Goal: Navigation & Orientation: Find specific page/section

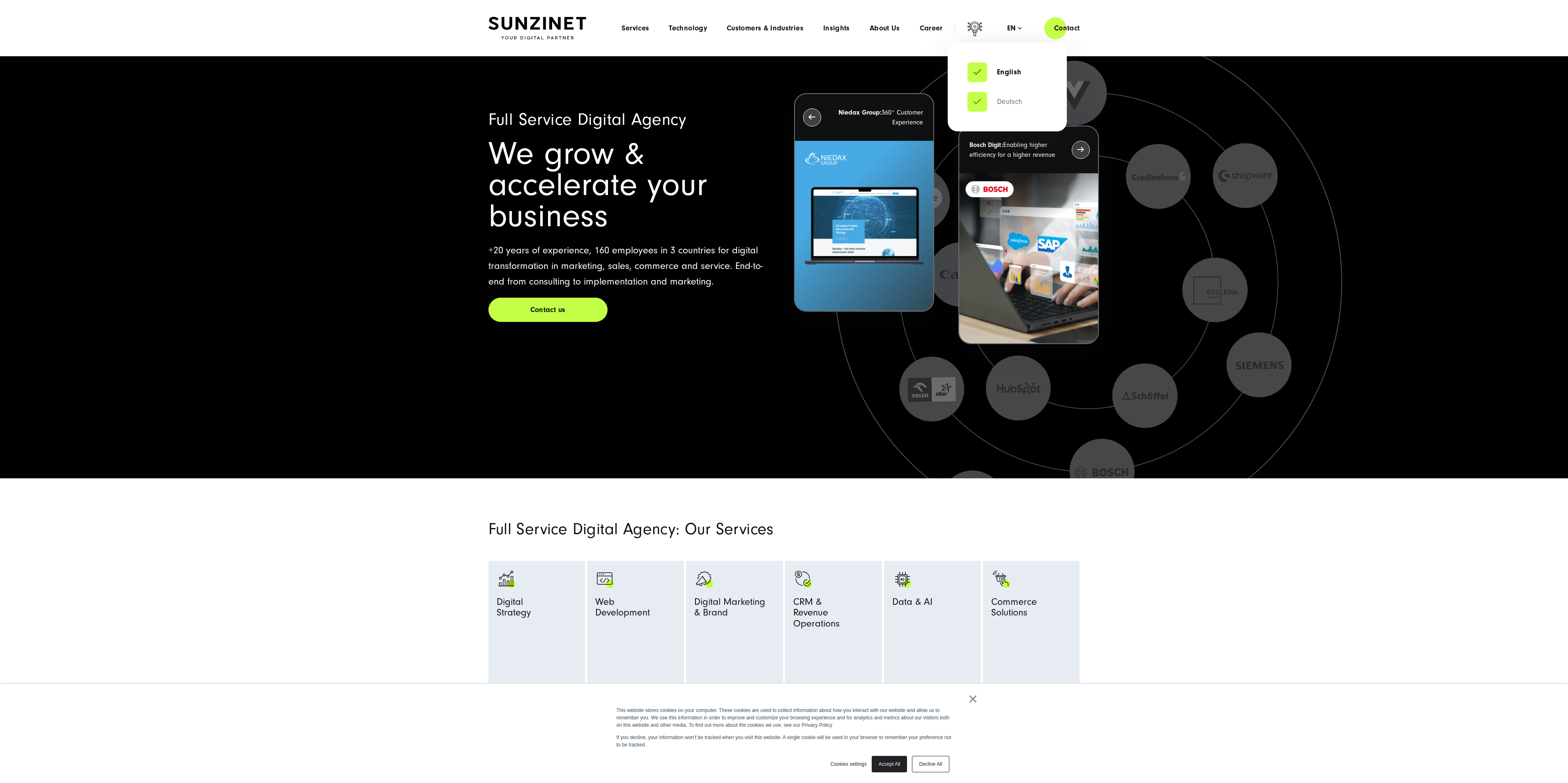
click at [1001, 102] on link "Deutsch" at bounding box center [995, 102] width 55 height 8
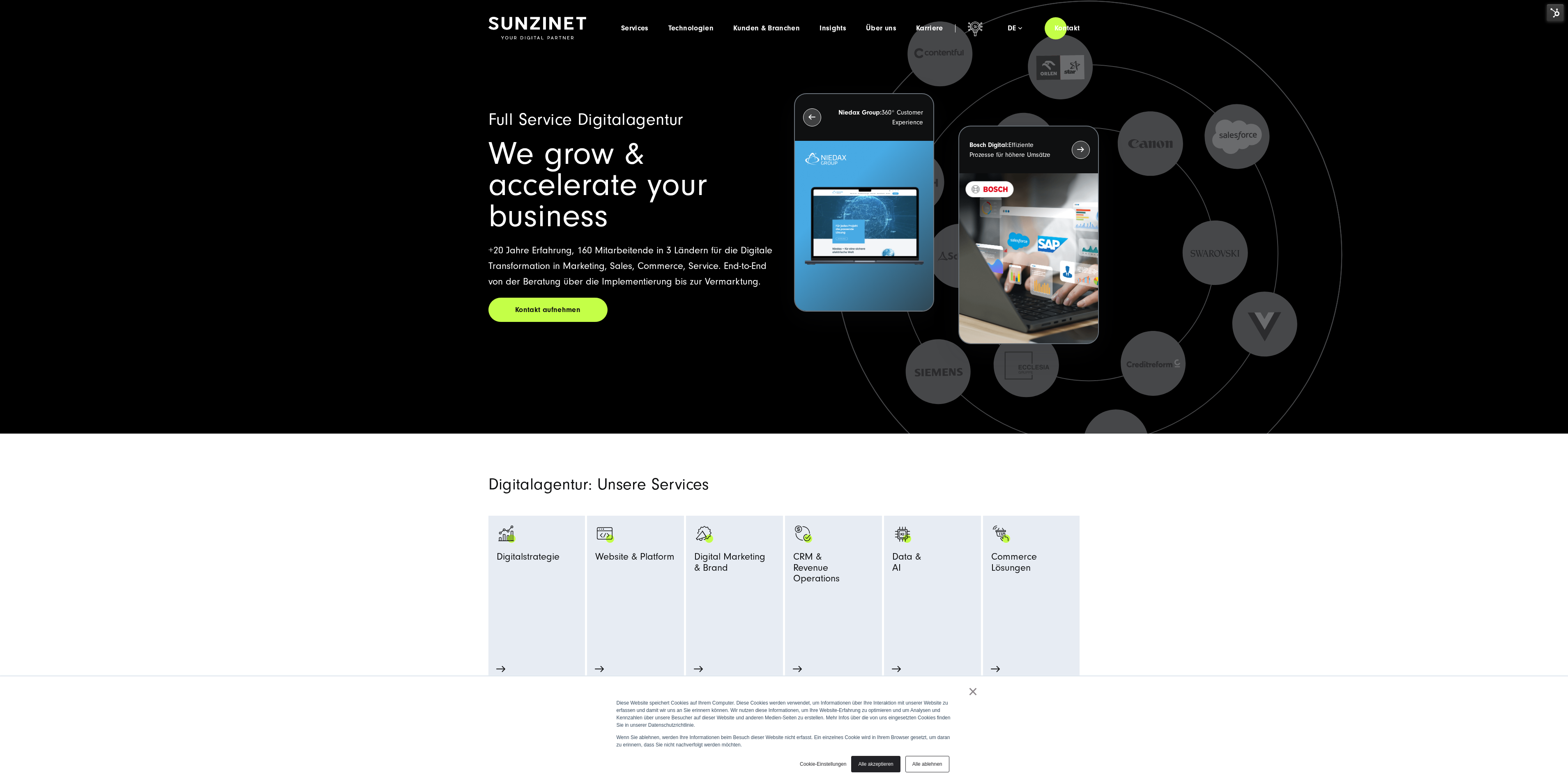
click at [1211, 634] on section "Digitalagentur: Unsere Services Digitalstrategie Strategie Beratung Prozessopti…" at bounding box center [784, 559] width 1568 height 250
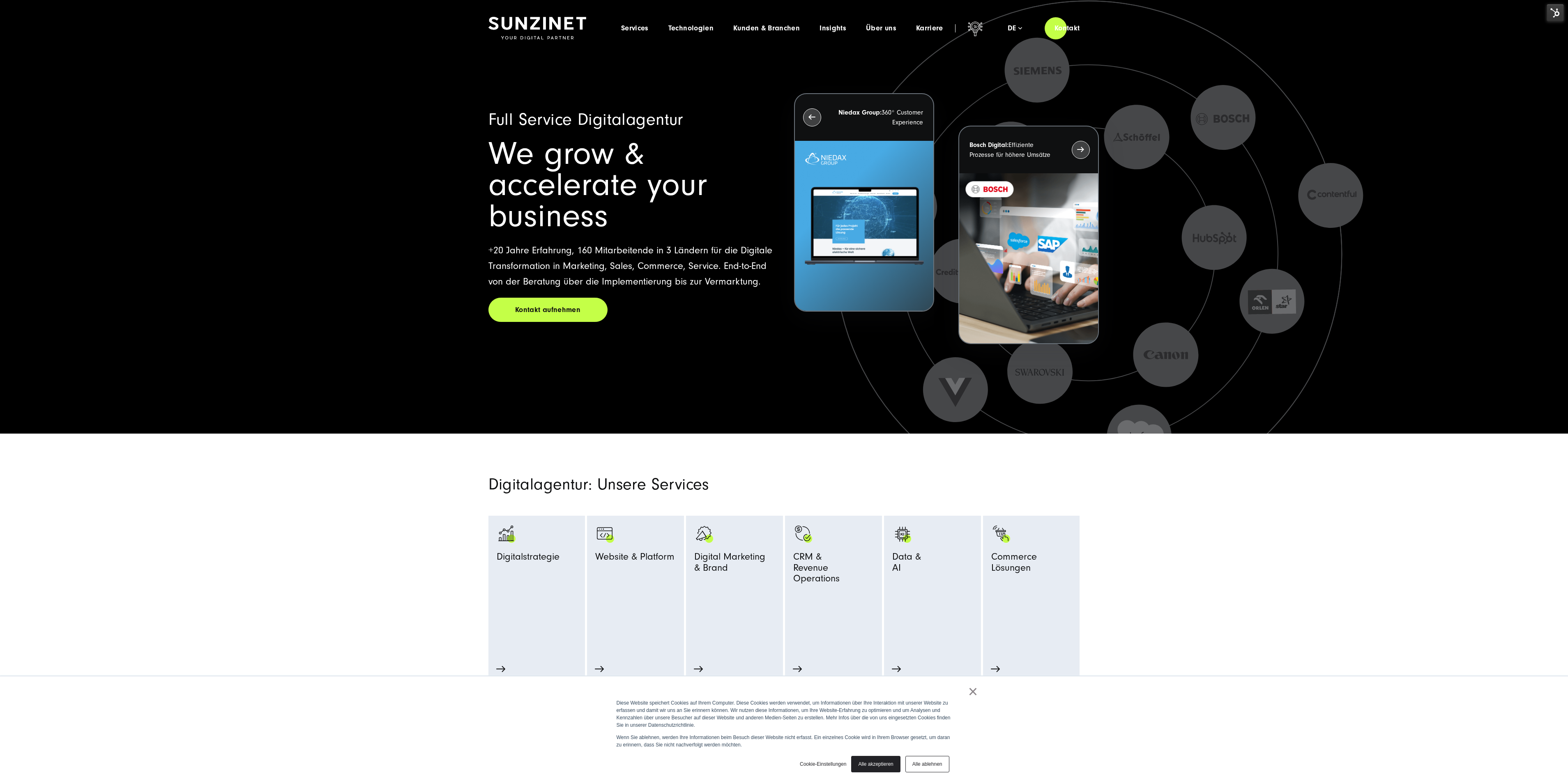
click at [320, 592] on section "Digitalagentur: Unsere Services Digitalstrategie Strategie Beratung Prozessopti…" at bounding box center [784, 559] width 1568 height 250
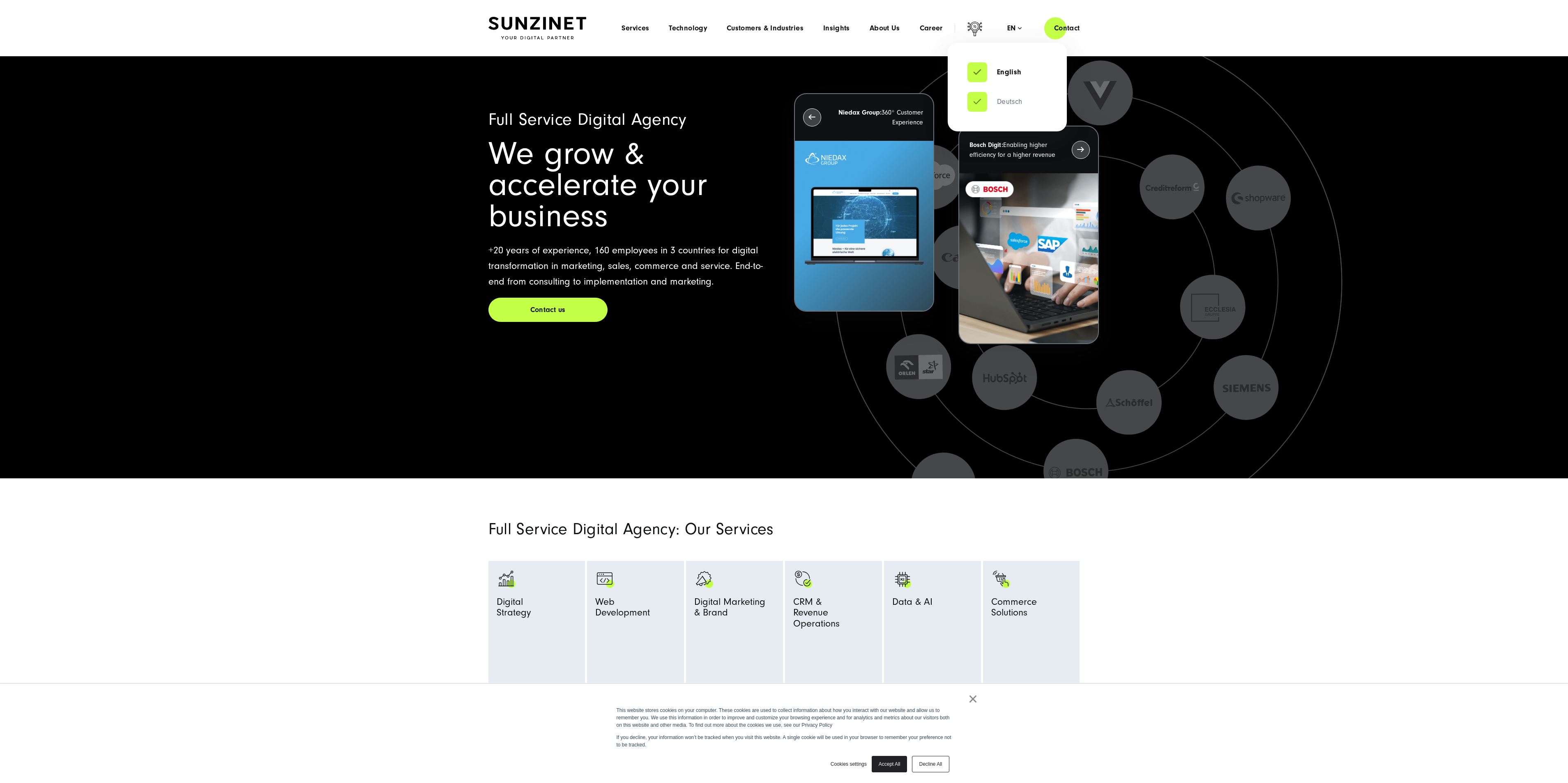
click at [1010, 104] on link "Deutsch" at bounding box center [995, 102] width 55 height 8
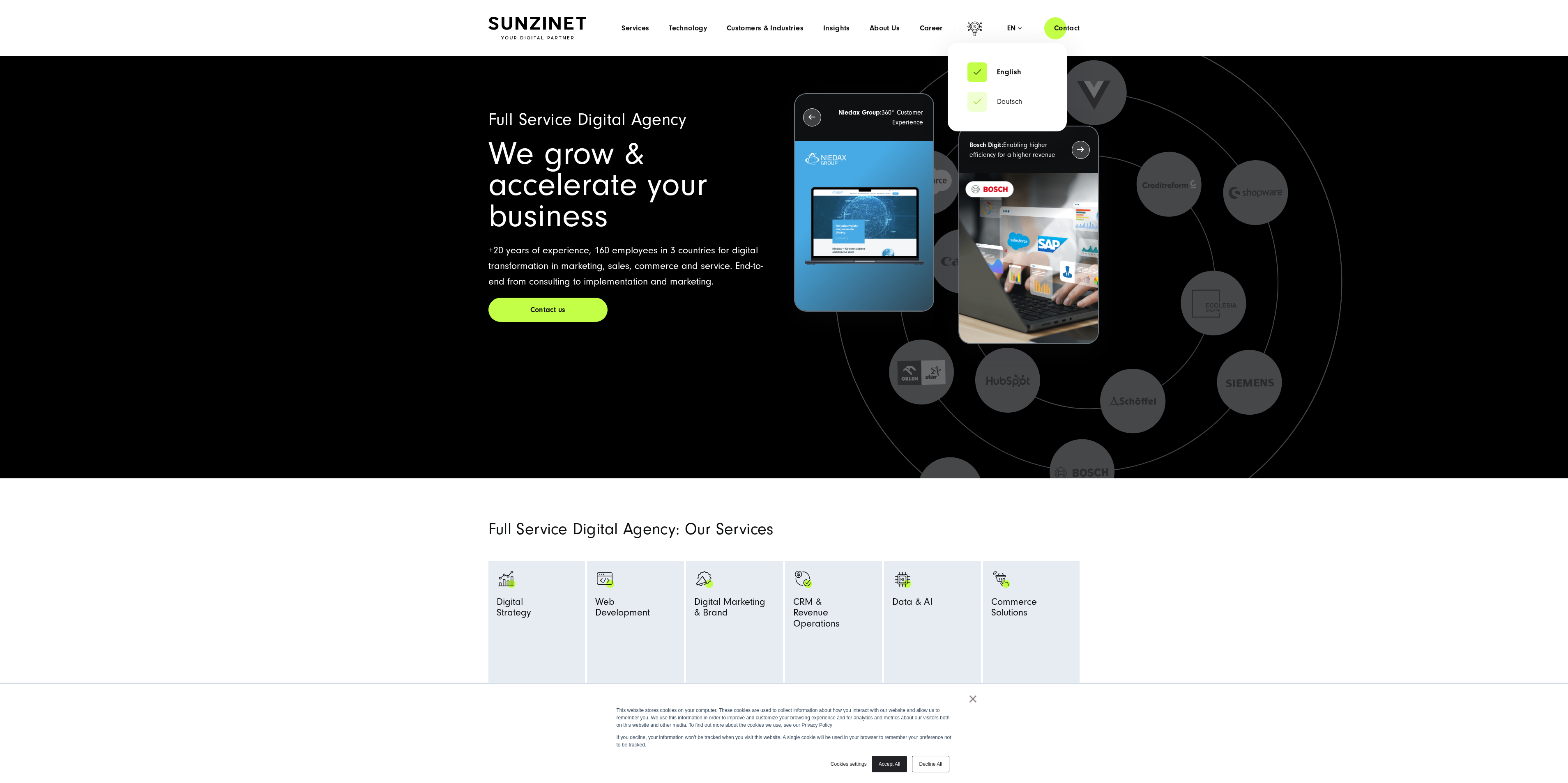
click at [1024, 103] on li "Deutsch" at bounding box center [1007, 102] width 80 height 19
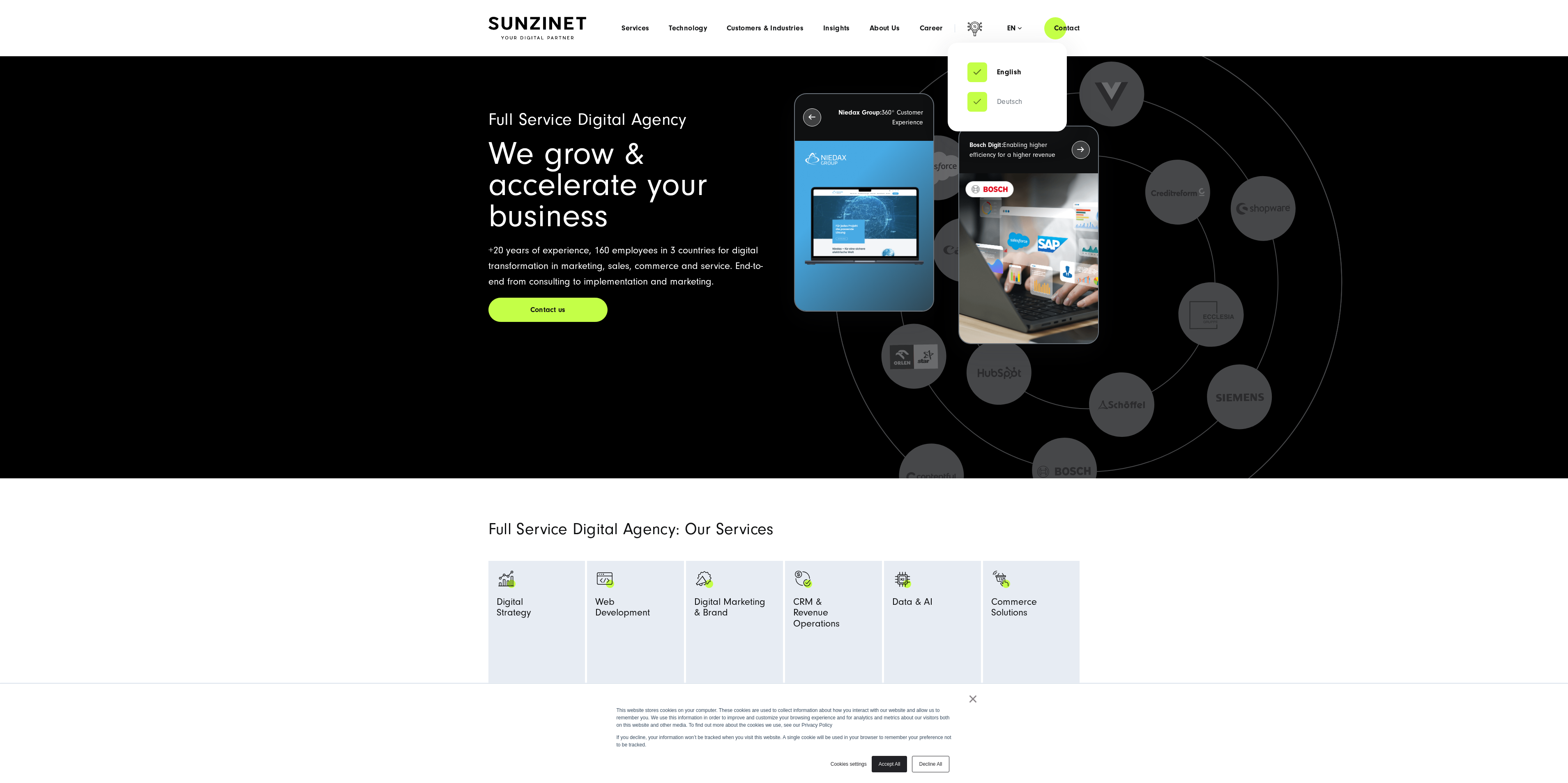
click at [987, 102] on link "Deutsch" at bounding box center [995, 102] width 55 height 8
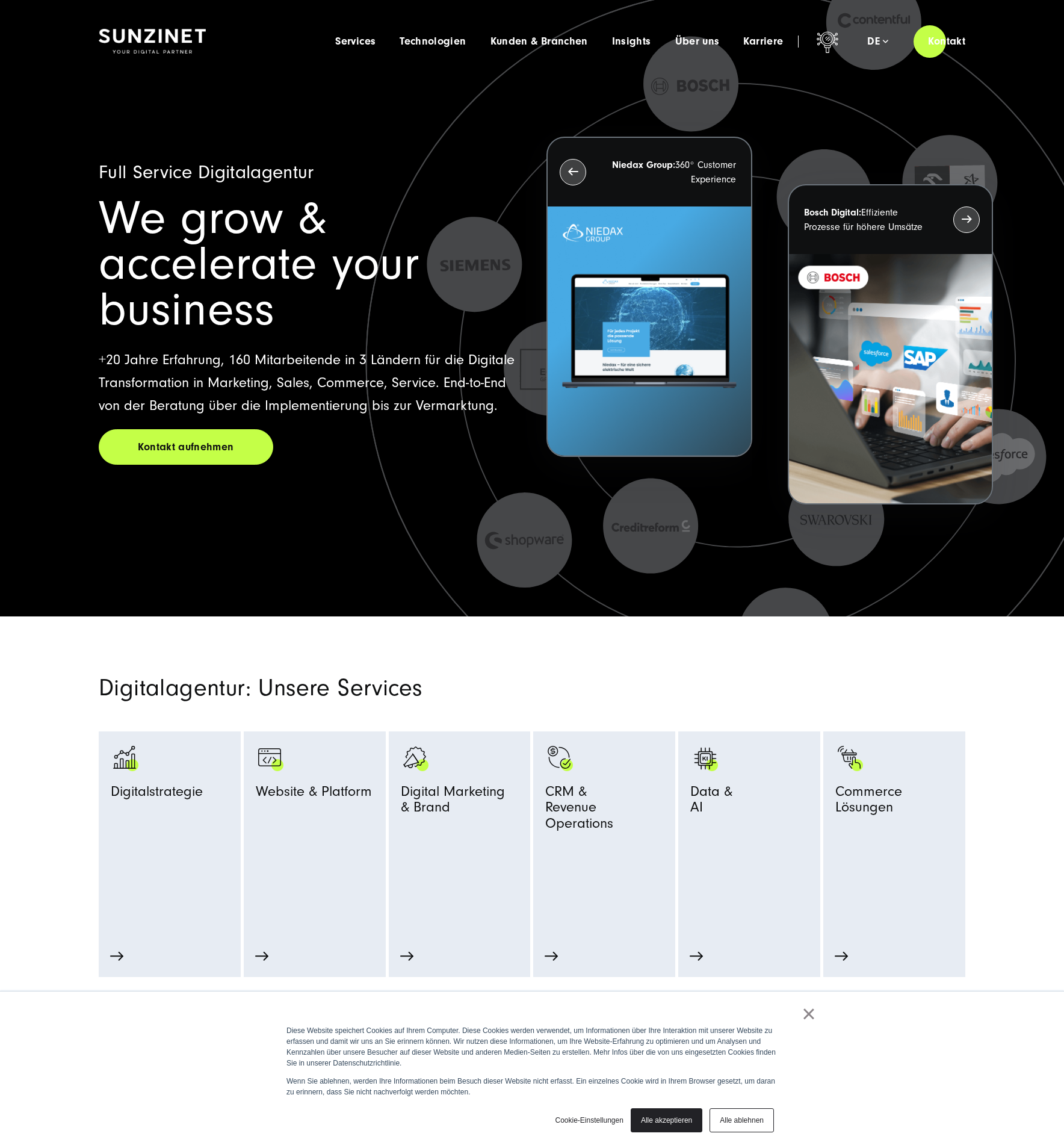
click at [760, 1123] on link "Alle ablehnen" at bounding box center [742, 1119] width 64 height 24
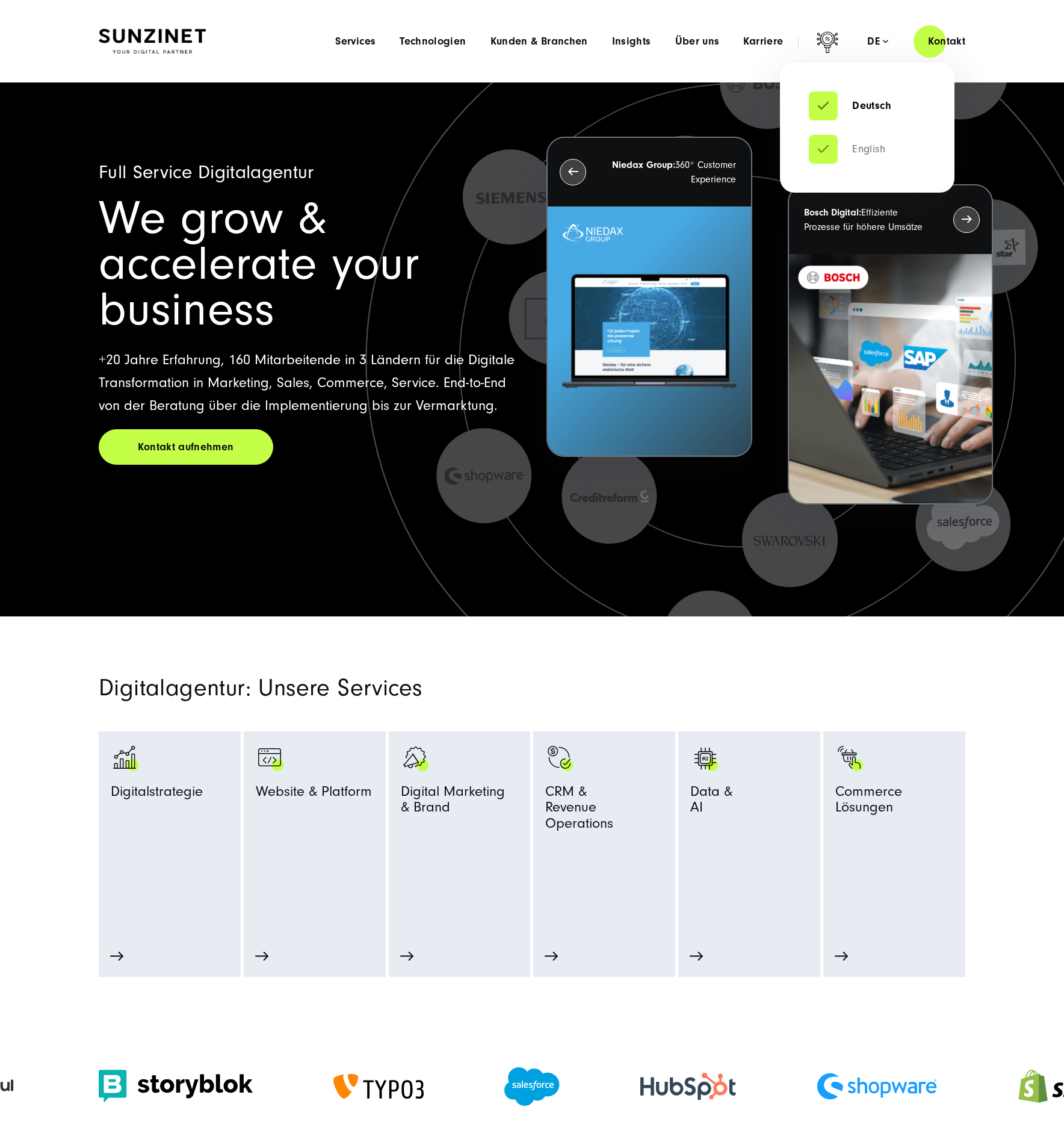
click at [854, 150] on link "English" at bounding box center [847, 149] width 77 height 12
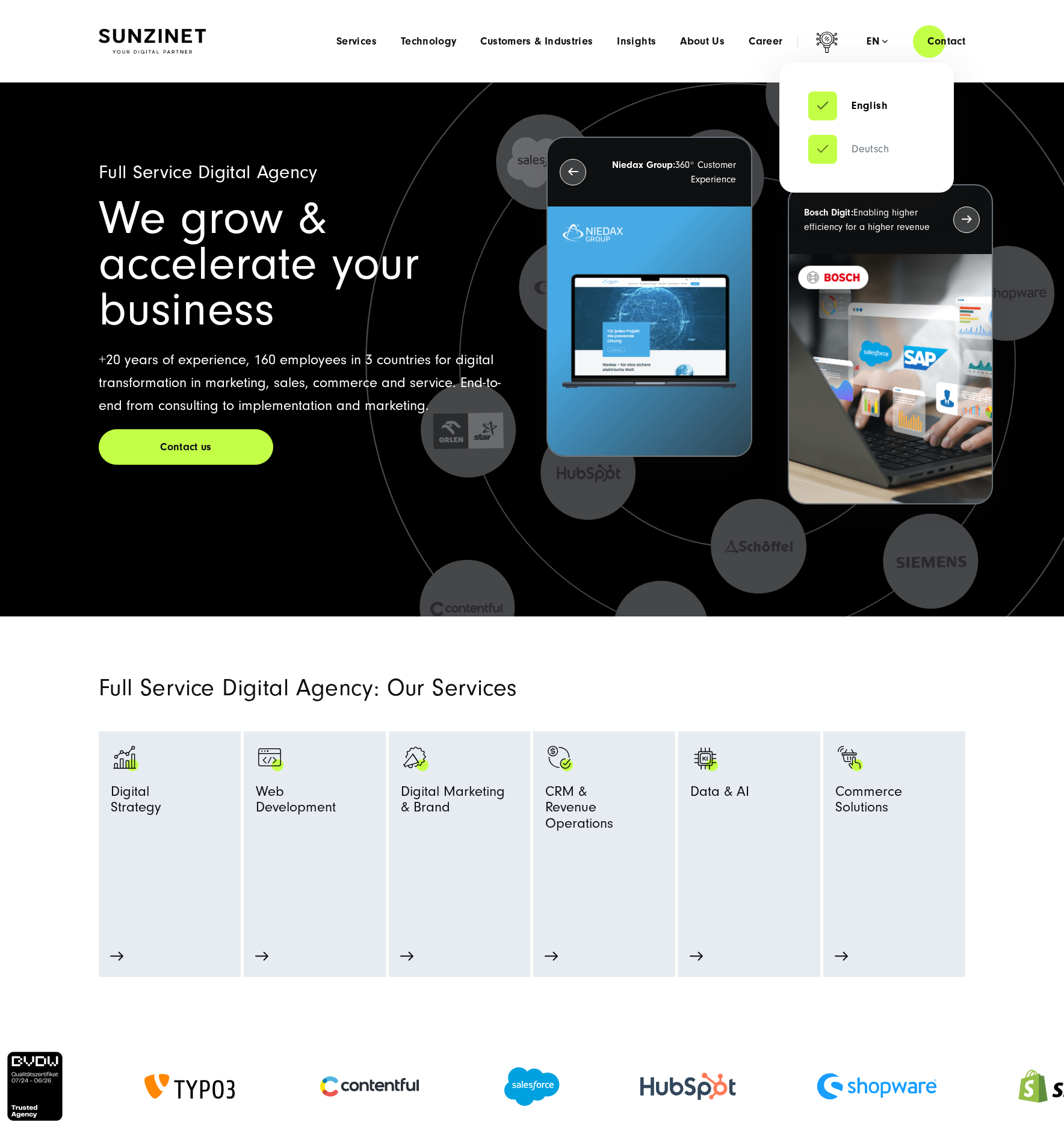
click at [856, 145] on link "Deutsch" at bounding box center [848, 149] width 80 height 12
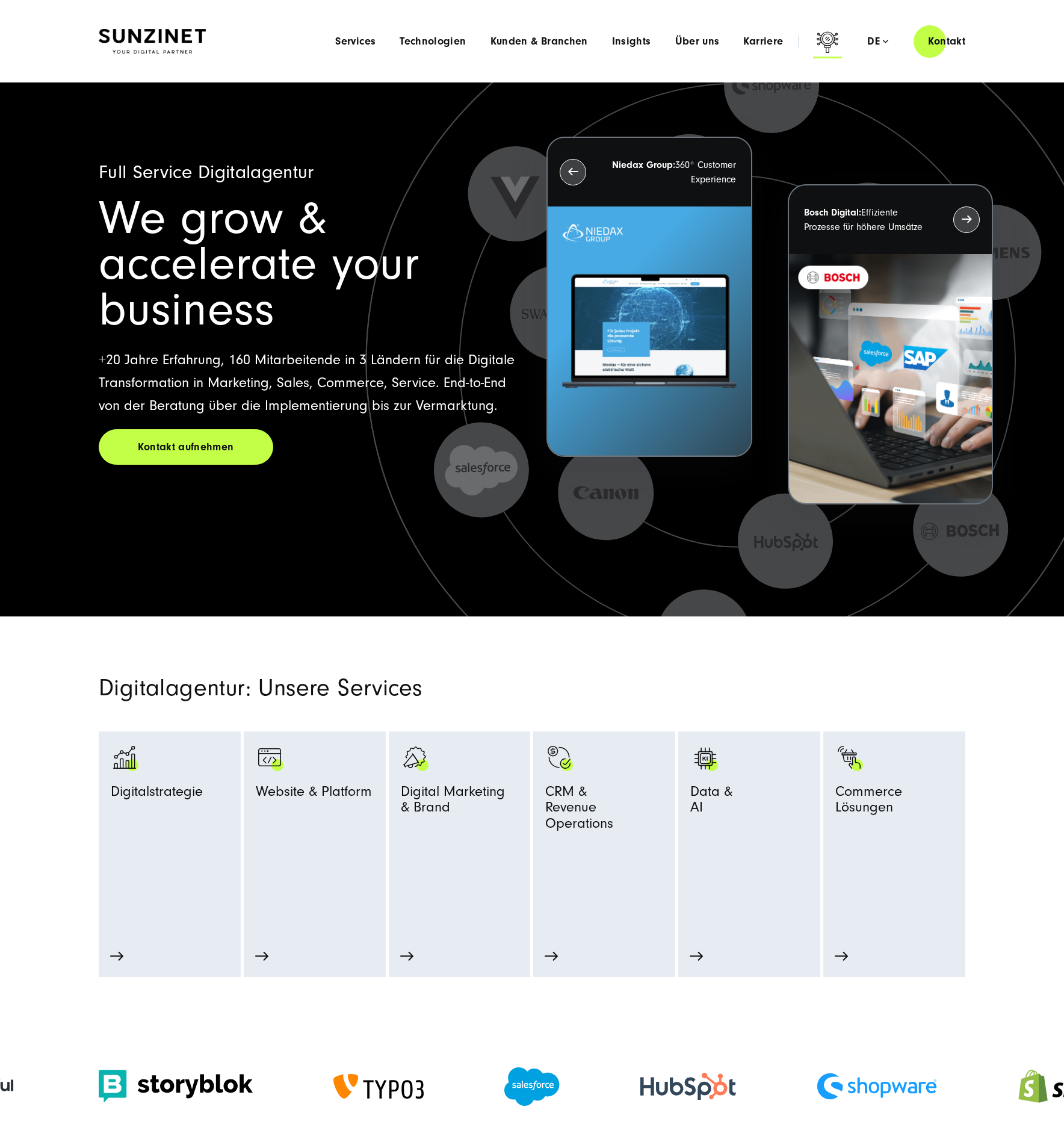
click at [824, 44] on icon at bounding box center [828, 42] width 21 height 21
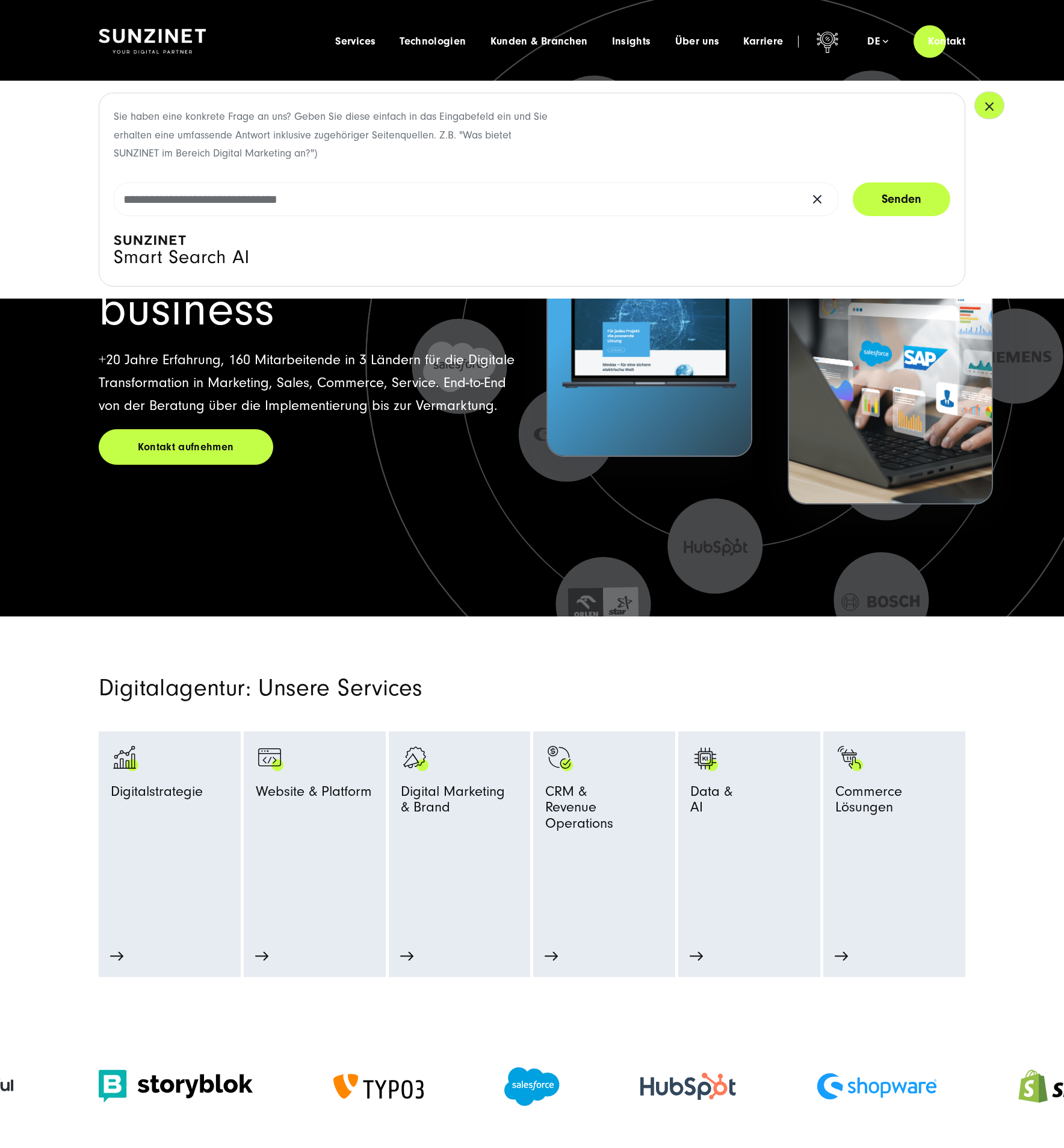
click at [982, 99] on icon "button" at bounding box center [989, 106] width 14 height 14
